Goal: Task Accomplishment & Management: Use online tool/utility

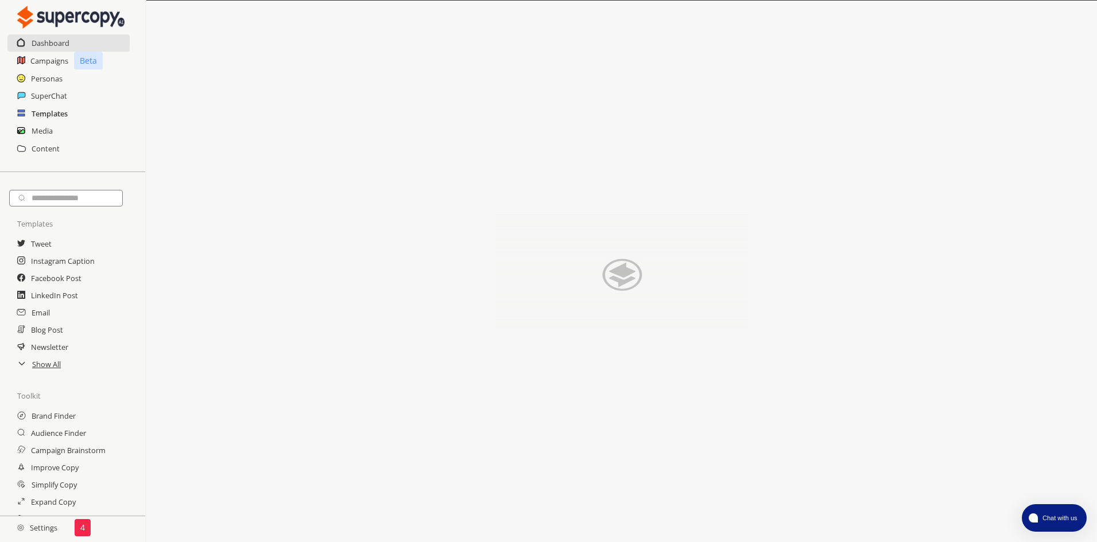
click at [50, 112] on h2 "Templates" at bounding box center [50, 113] width 36 height 17
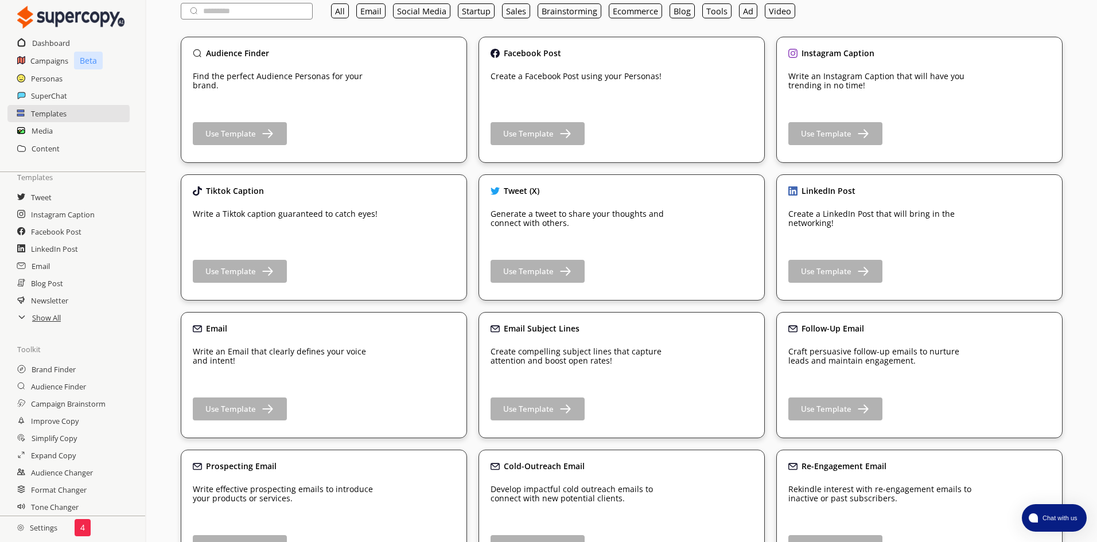
scroll to position [72, 0]
click at [56, 96] on h2 "SuperChat" at bounding box center [49, 95] width 37 height 17
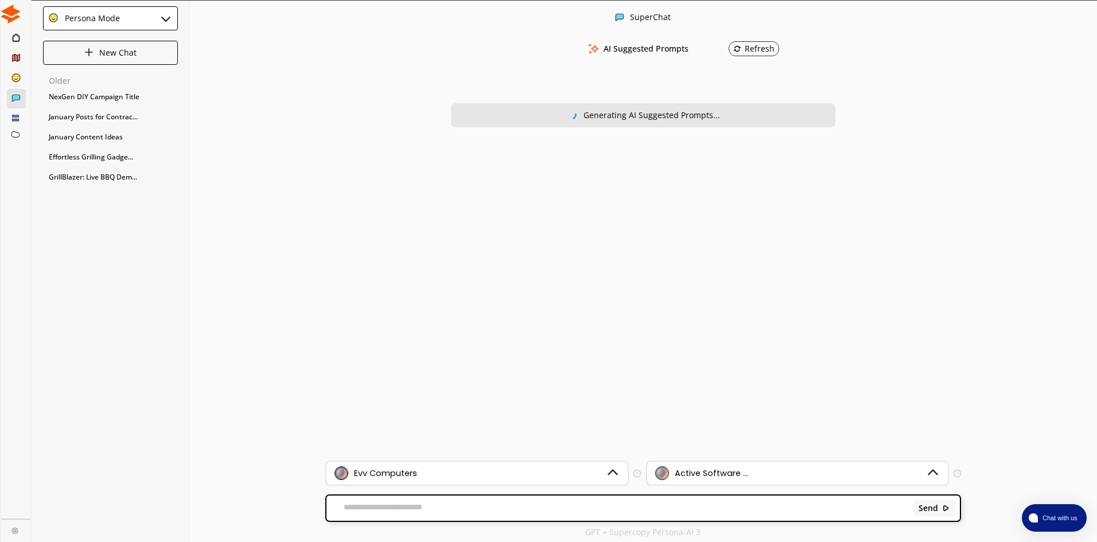
click at [792, 470] on div "Active Software ..." at bounding box center [790, 473] width 271 height 14
click at [596, 392] on div "AI Suggested Prompts Refresh Generating AI Suggested Prompts..." at bounding box center [642, 248] width 635 height 426
click at [603, 487] on div "Send" at bounding box center [642, 504] width 635 height 36
click at [607, 478] on img at bounding box center [611, 473] width 15 height 15
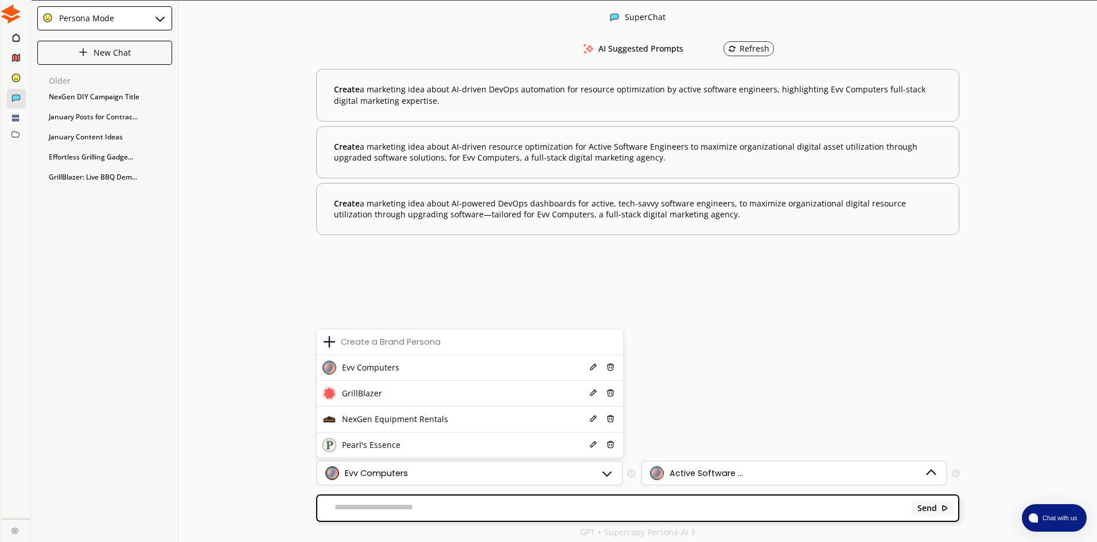
scroll to position [1, 0]
click at [259, 284] on div "SuperChat AI Suggested Prompts Refresh Create a marketing idea about AI-driven …" at bounding box center [637, 271] width 918 height 542
click at [14, 80] on ellipse at bounding box center [16, 77] width 8 height 8
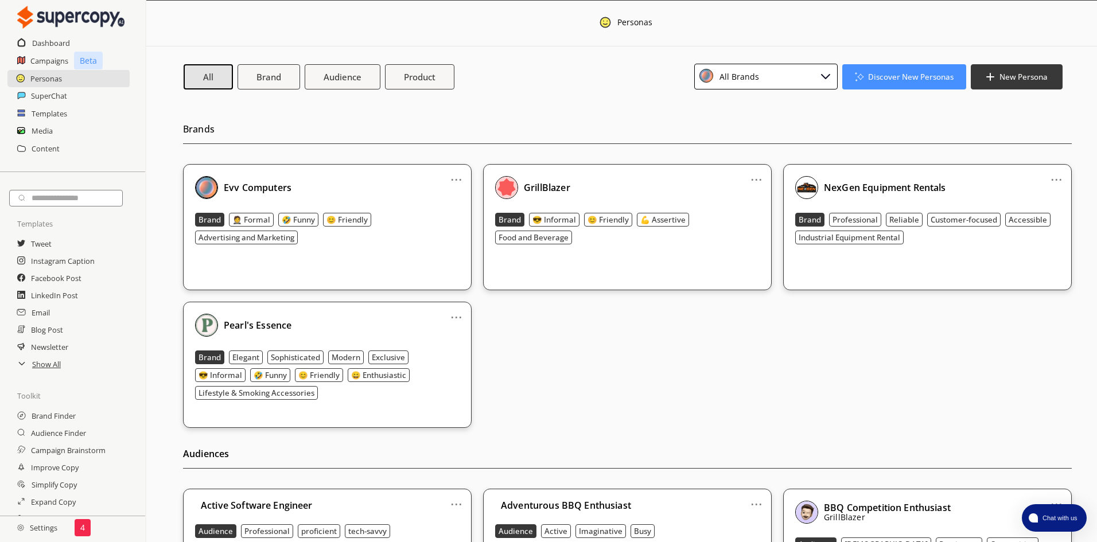
click at [24, 116] on rect at bounding box center [21, 115] width 7 height 2
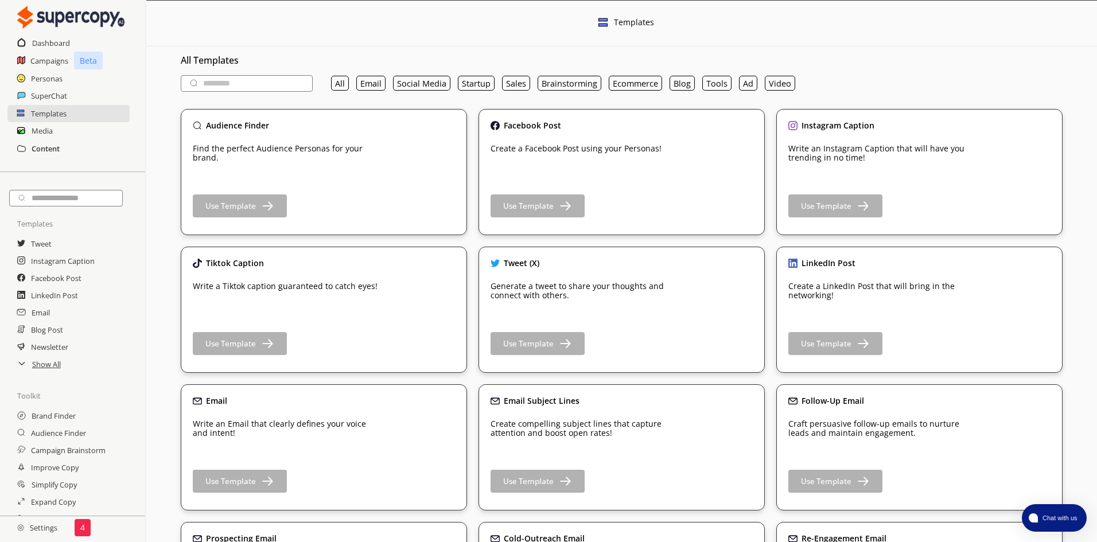
click at [54, 148] on h2 "Content" at bounding box center [46, 148] width 28 height 17
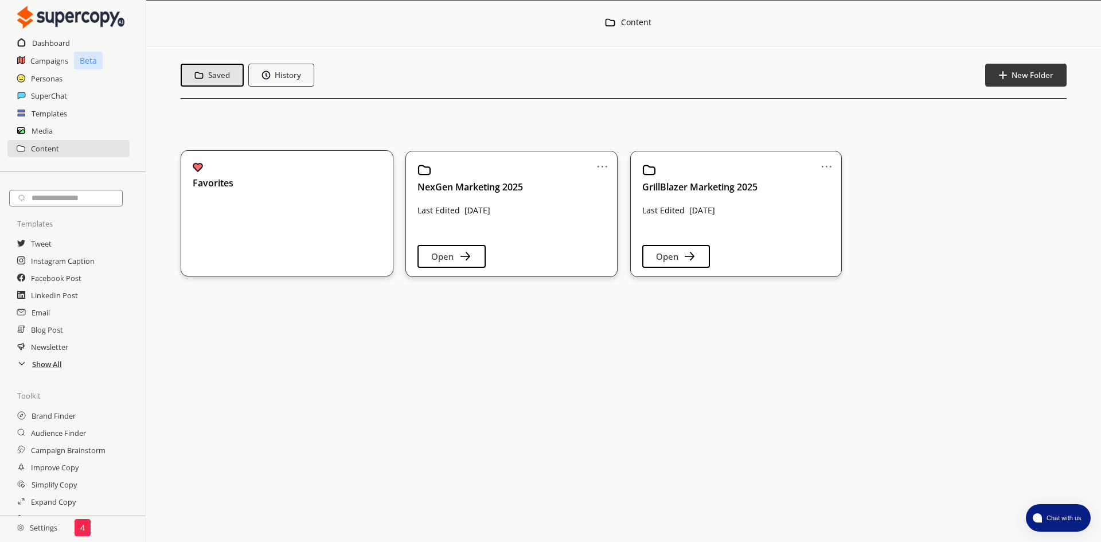
click at [55, 366] on h2 "Show All" at bounding box center [47, 364] width 30 height 17
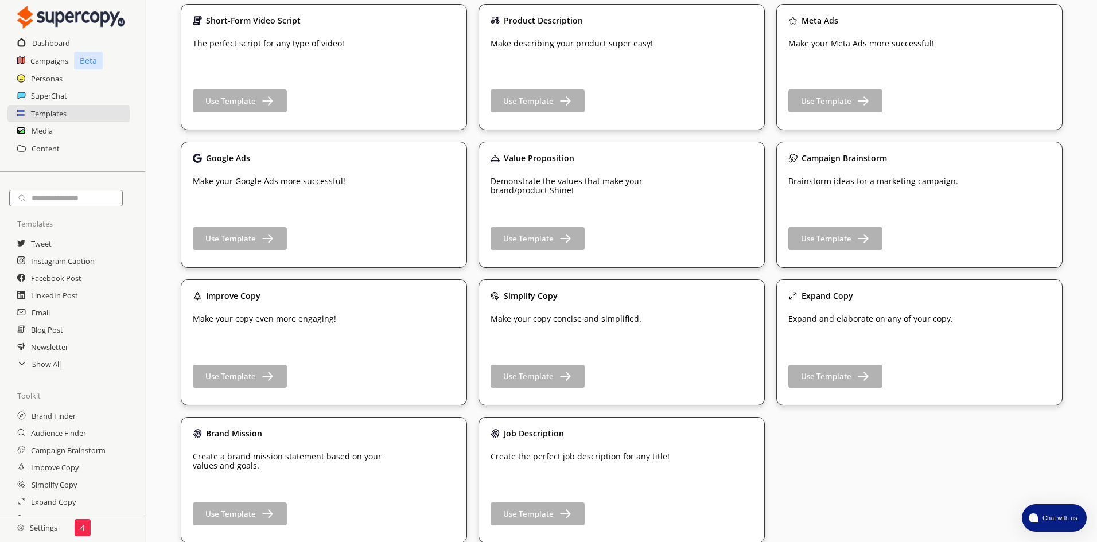
scroll to position [1620, 0]
click at [67, 473] on h2 "Improve Copy" at bounding box center [55, 467] width 49 height 17
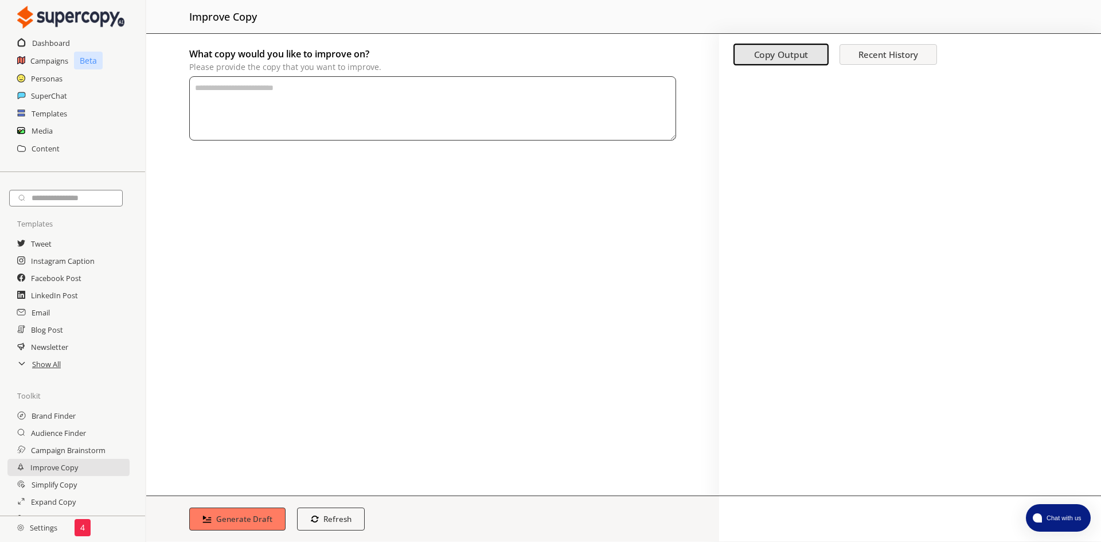
paste textarea "******"
type textarea "******"
drag, startPoint x: 256, startPoint y: 93, endPoint x: 161, endPoint y: 93, distance: 94.6
click at [161, 93] on div "What copy would you like to improve on? Please provide the copy that you want t…" at bounding box center [432, 265] width 573 height 462
